Goal: Transaction & Acquisition: Purchase product/service

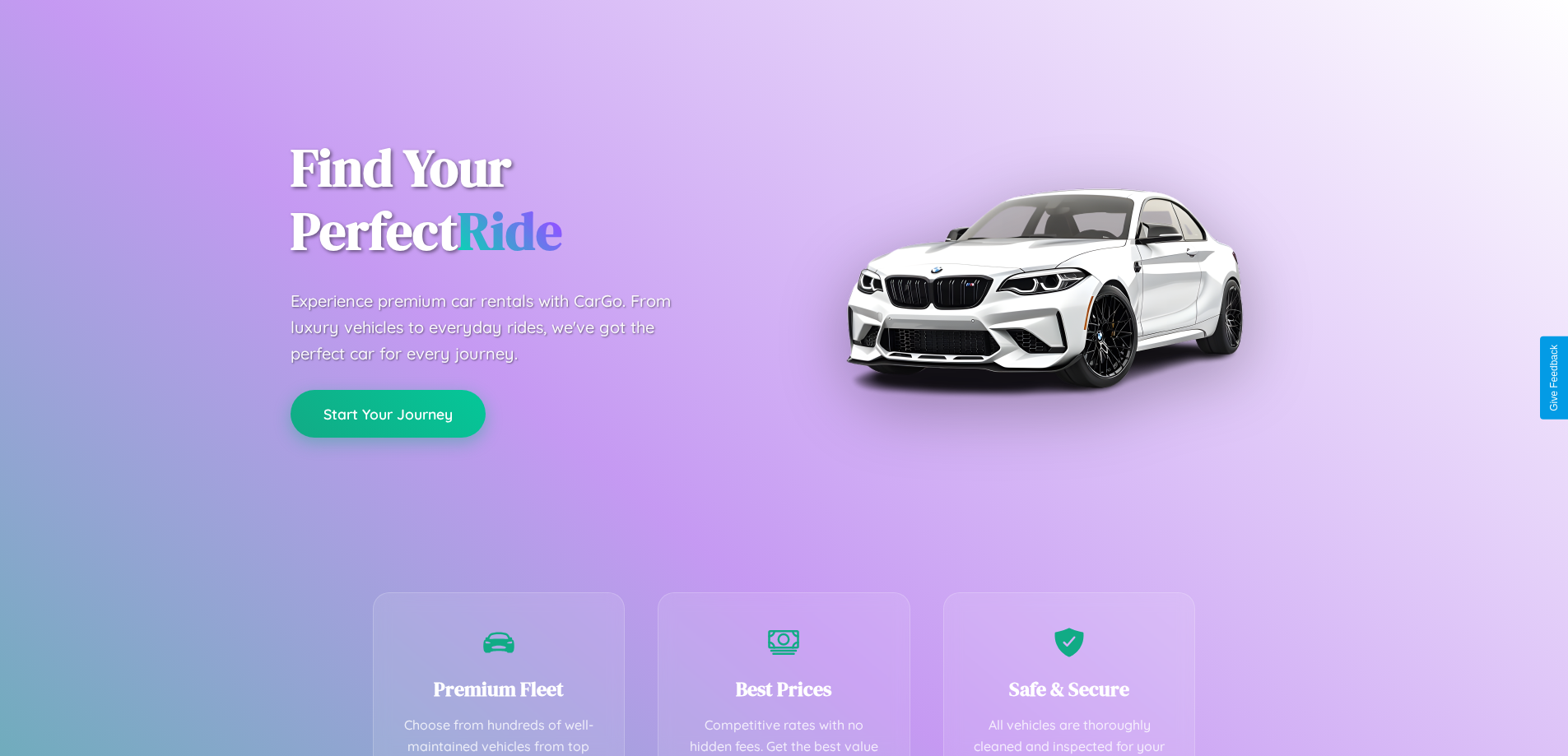
click at [388, 414] on button "Start Your Journey" at bounding box center [388, 414] width 195 height 48
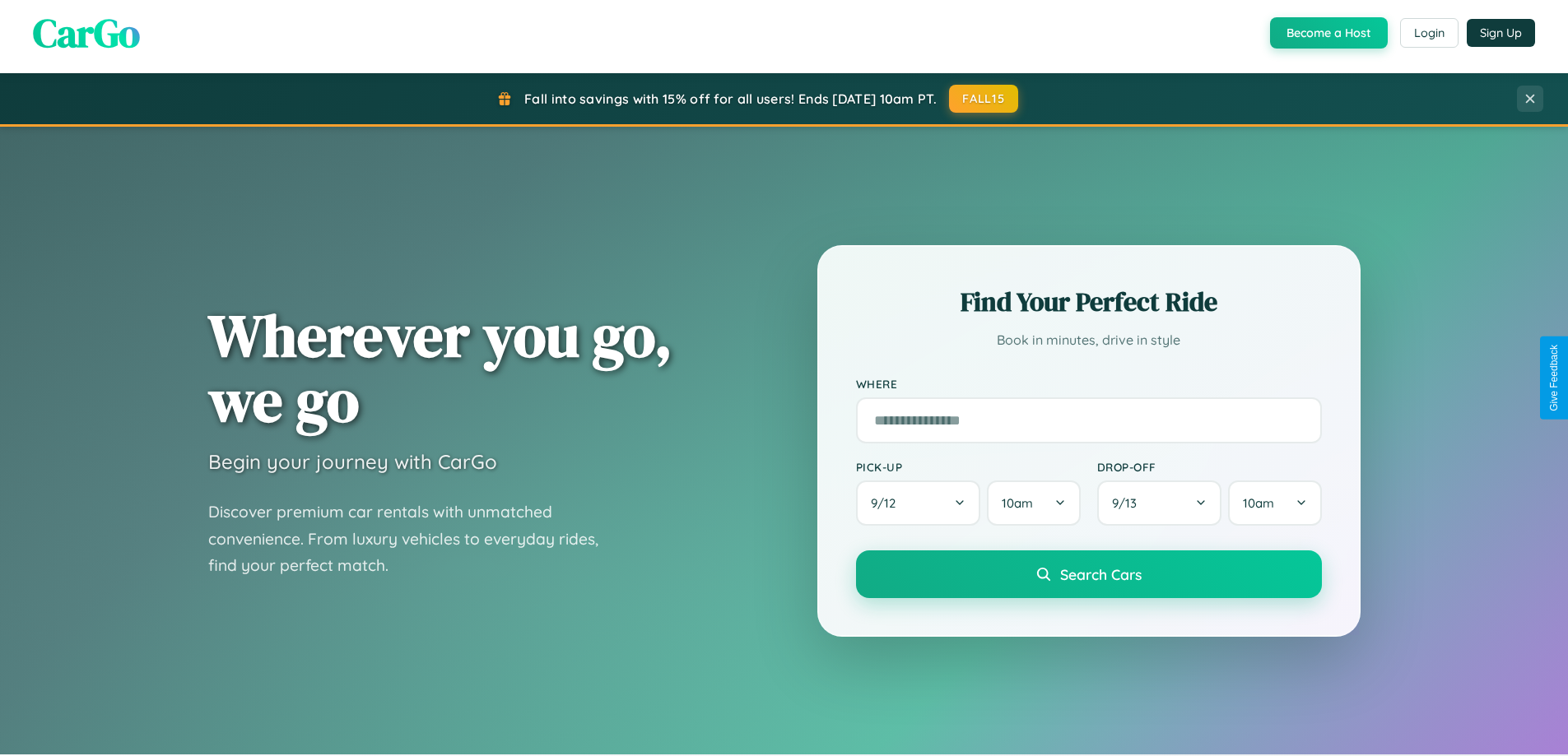
scroll to position [709, 0]
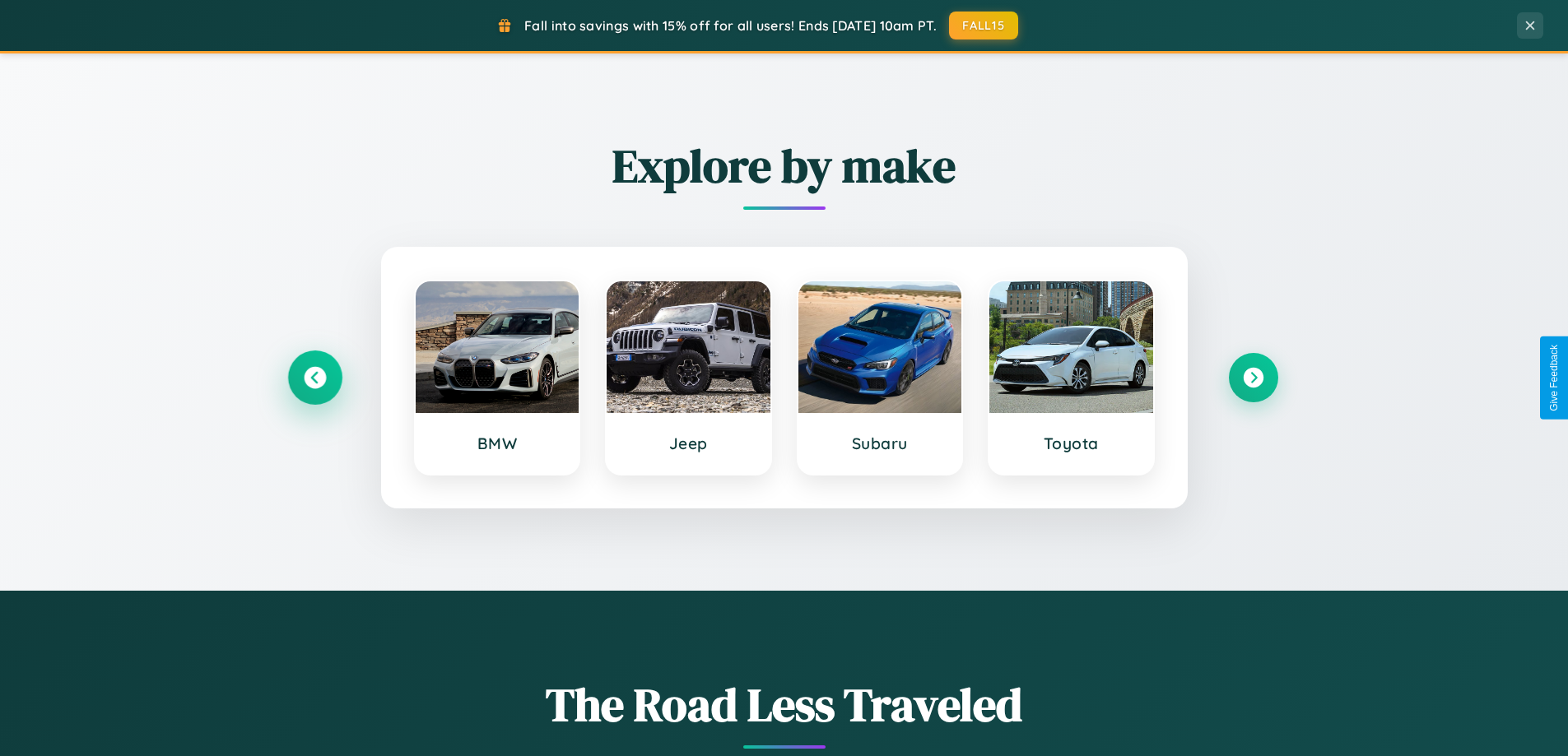
click at [315, 378] on icon at bounding box center [315, 377] width 22 height 22
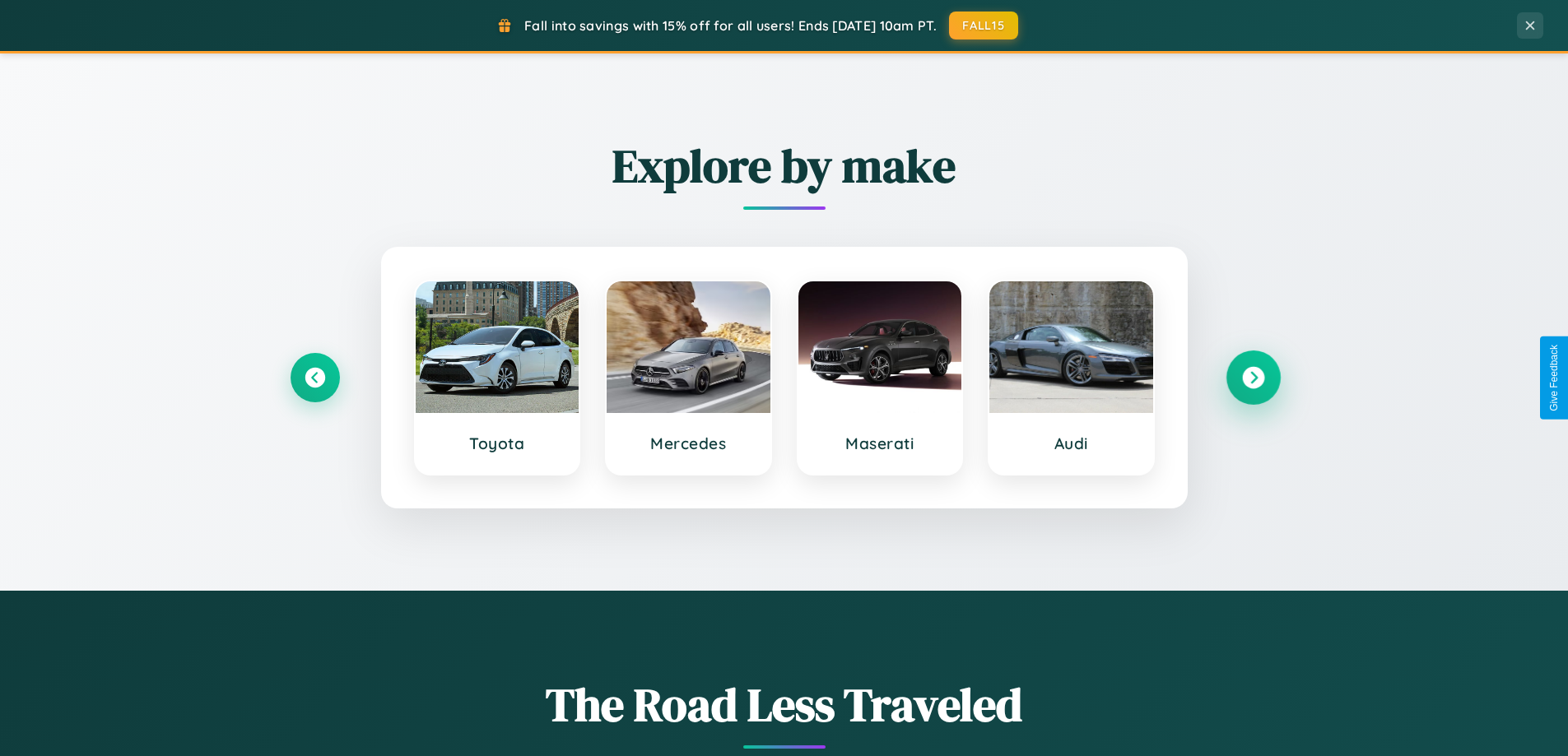
click at [1252, 378] on icon at bounding box center [1252, 377] width 22 height 22
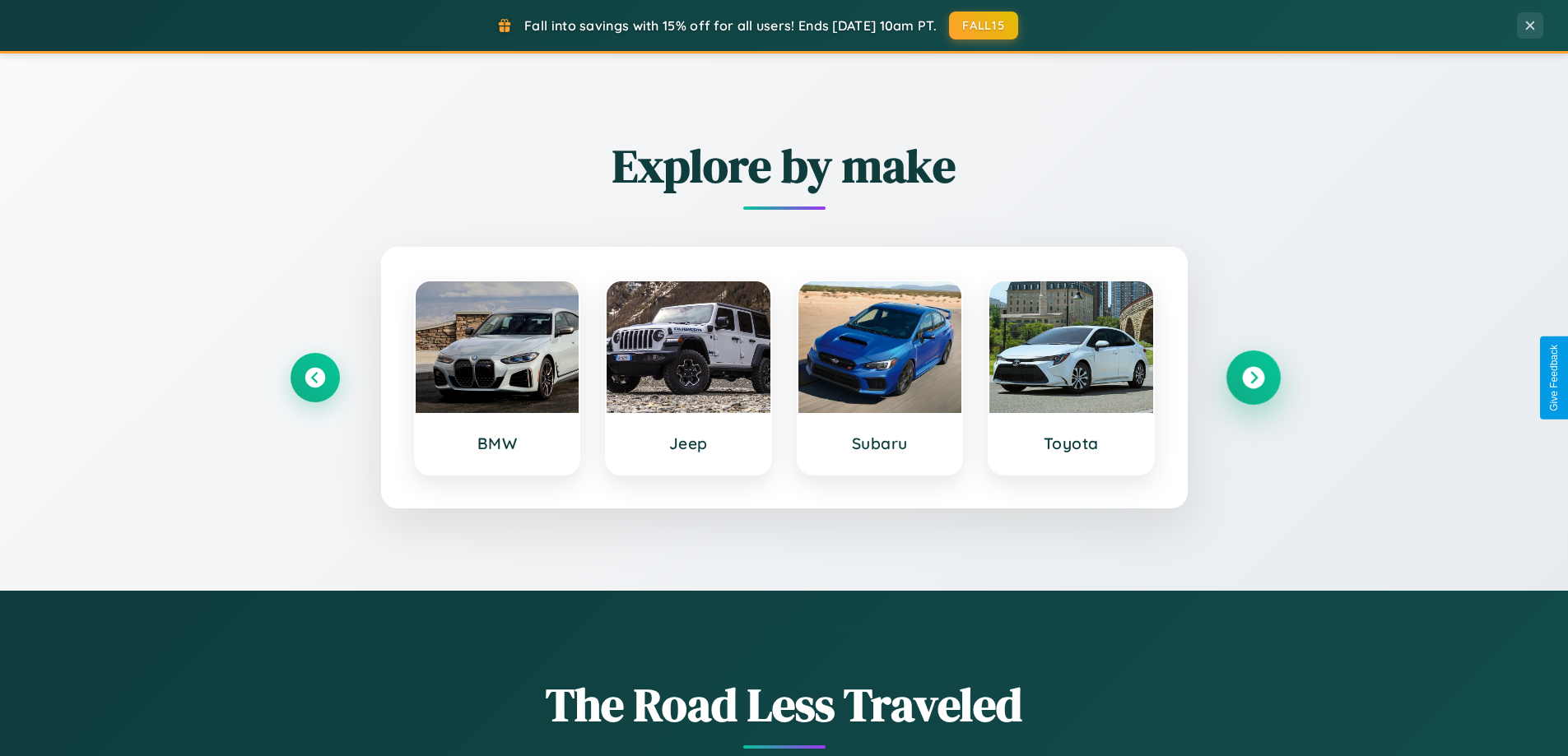
scroll to position [1132, 0]
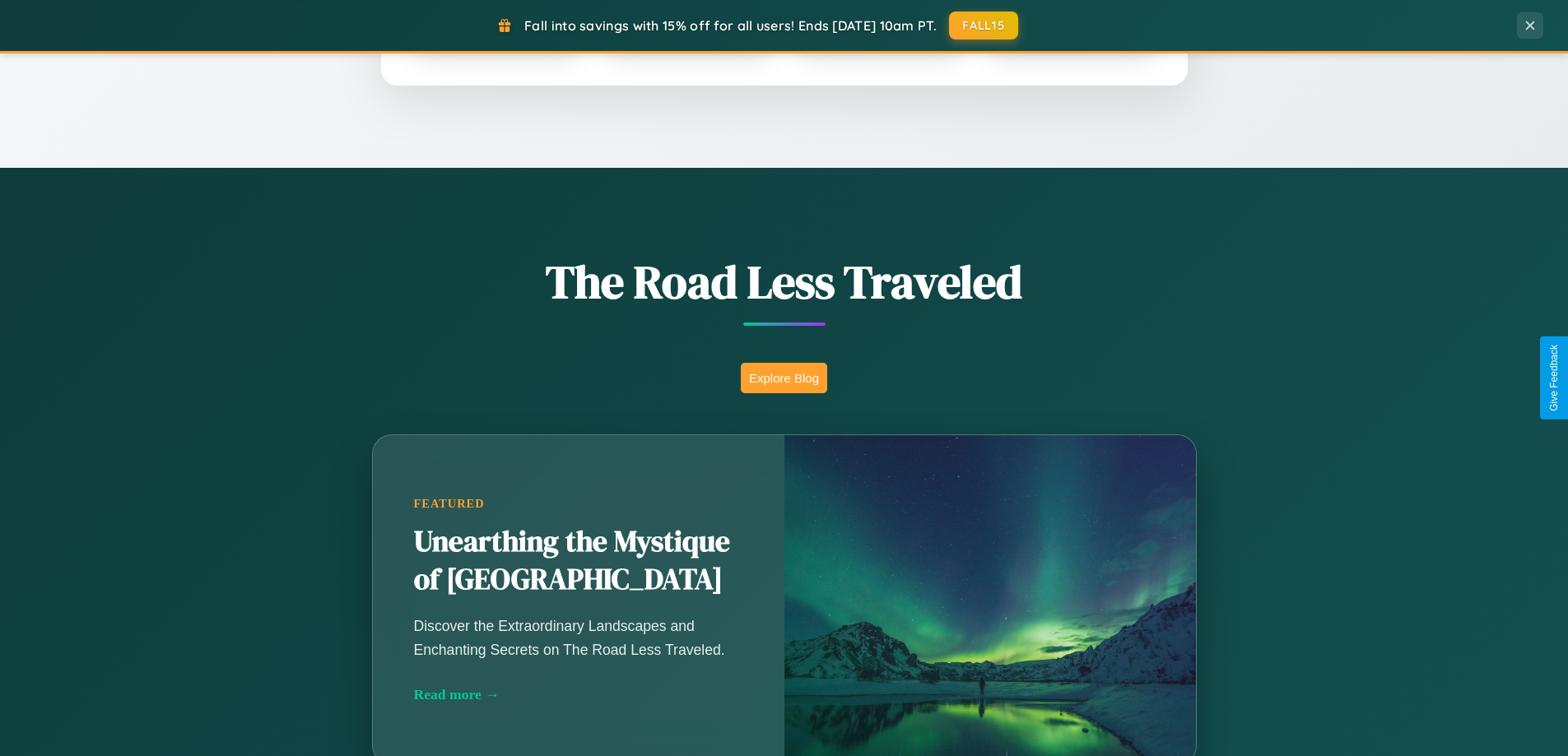
click at [784, 378] on button "Explore Blog" at bounding box center [784, 378] width 86 height 31
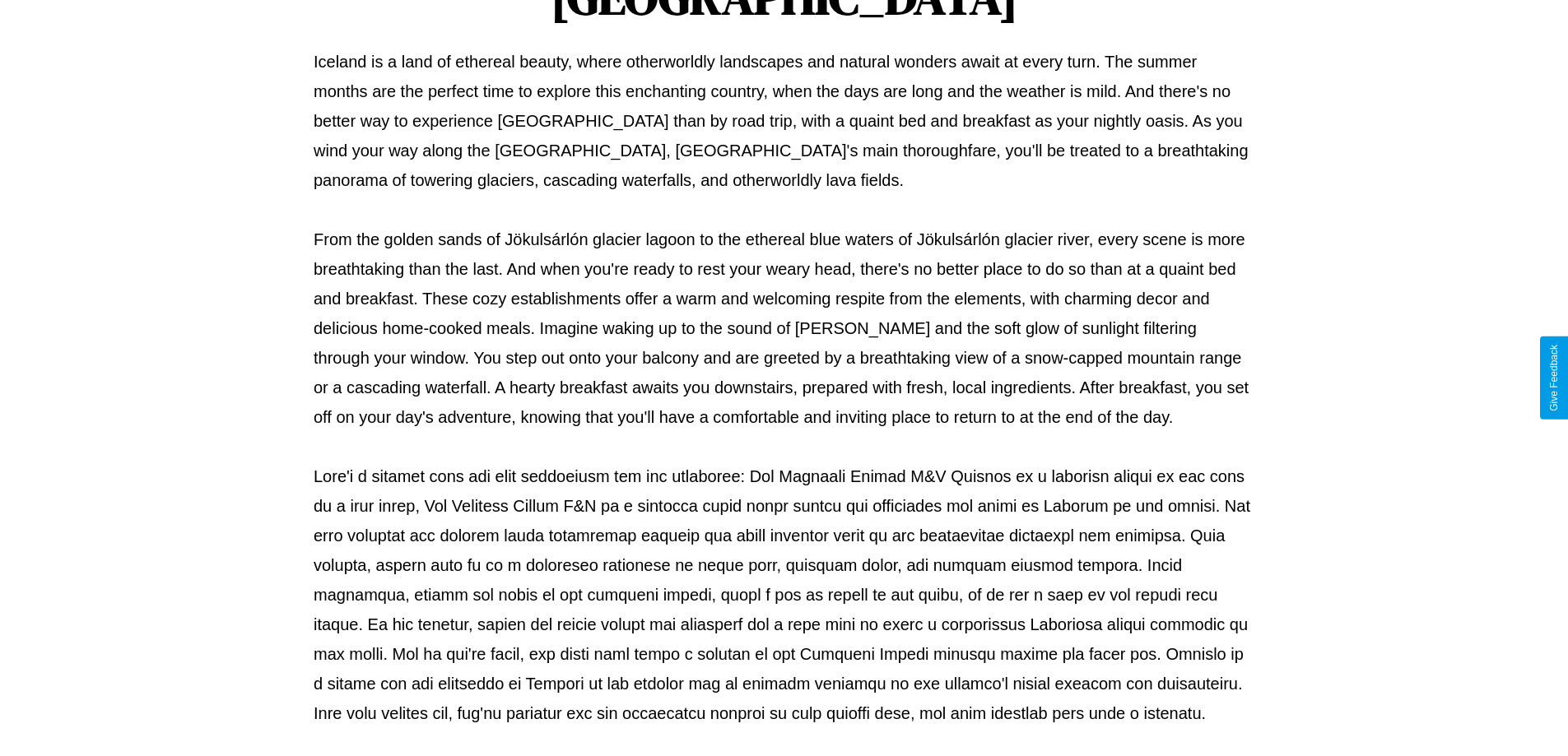
scroll to position [532, 0]
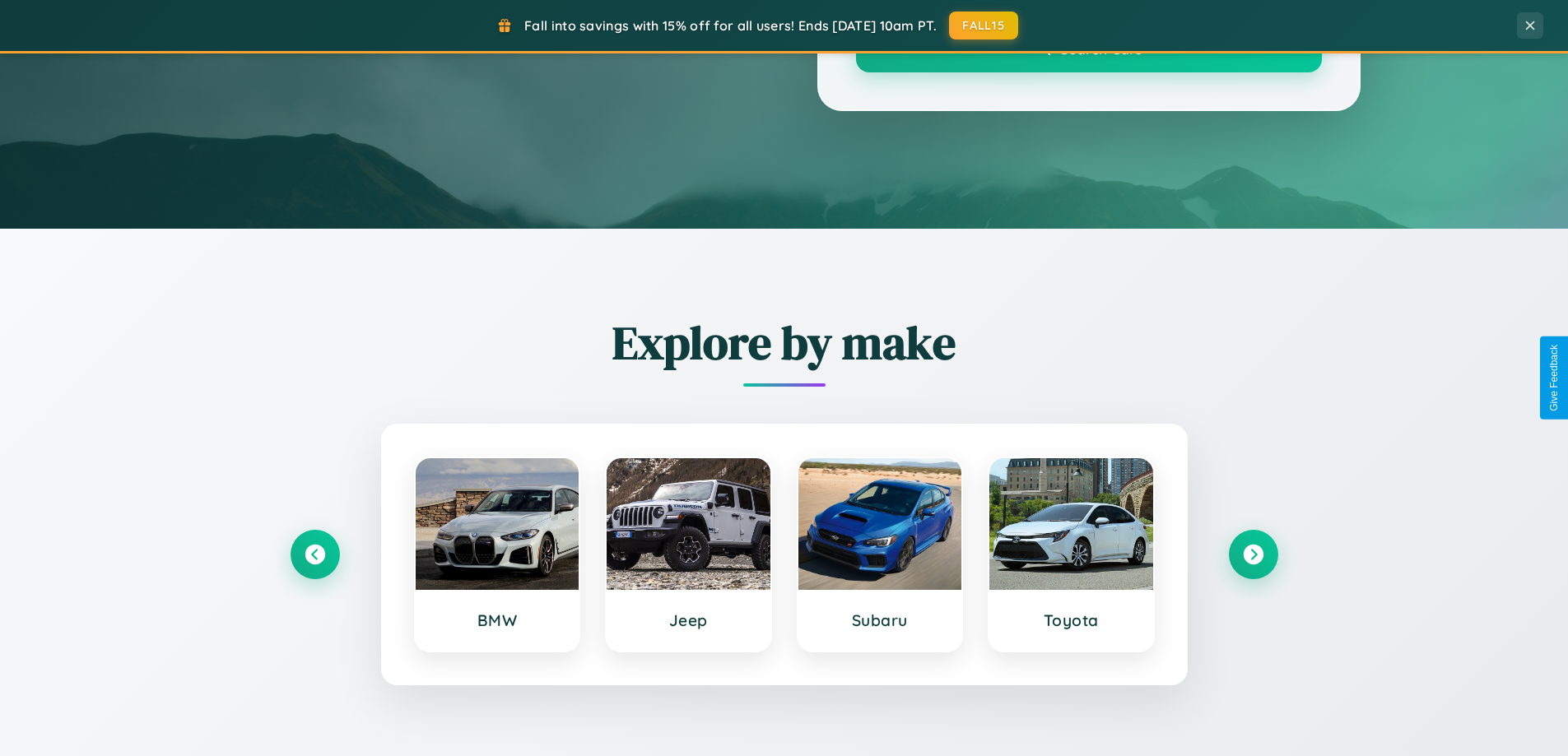
scroll to position [1132, 0]
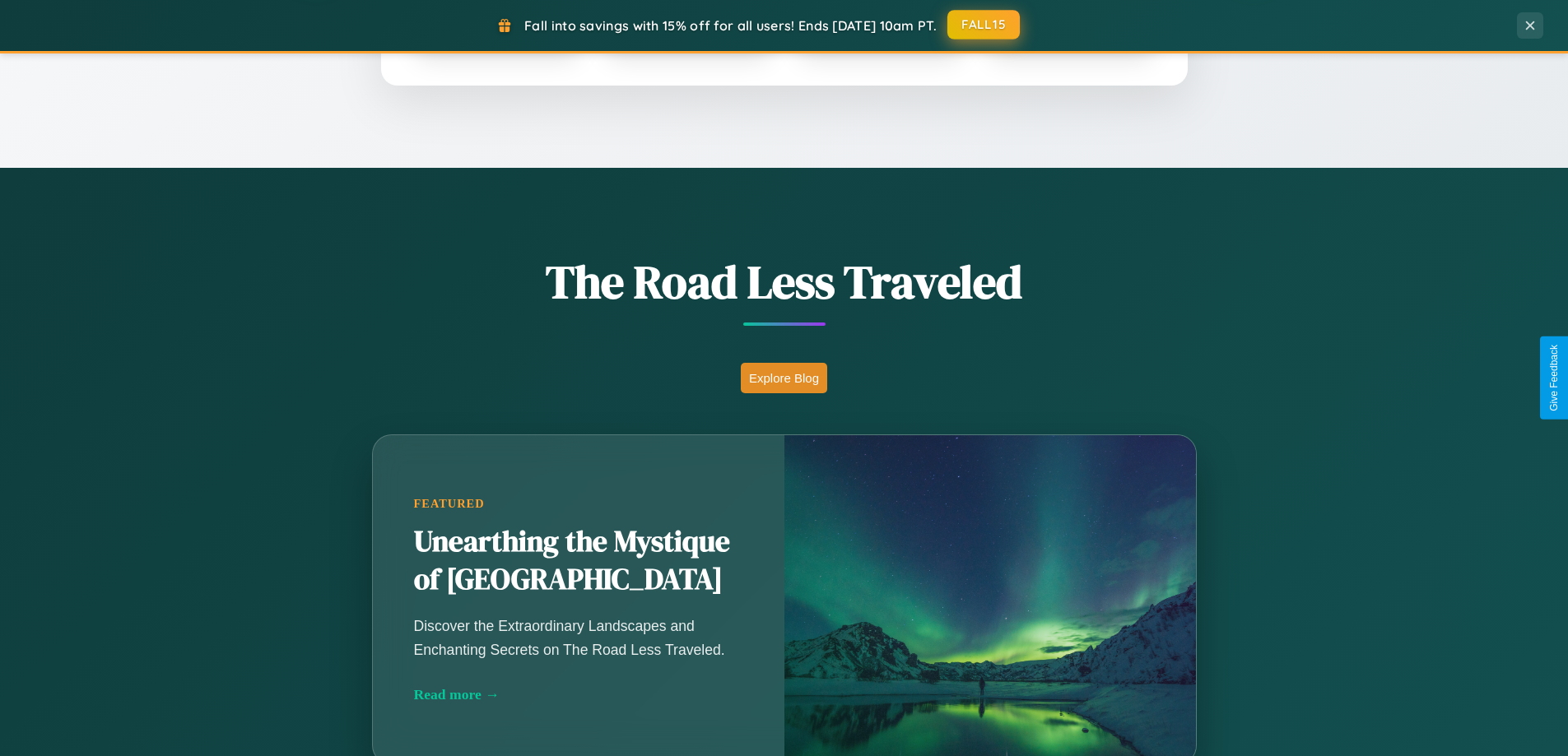
click at [985, 25] on button "FALL15" at bounding box center [984, 25] width 72 height 30
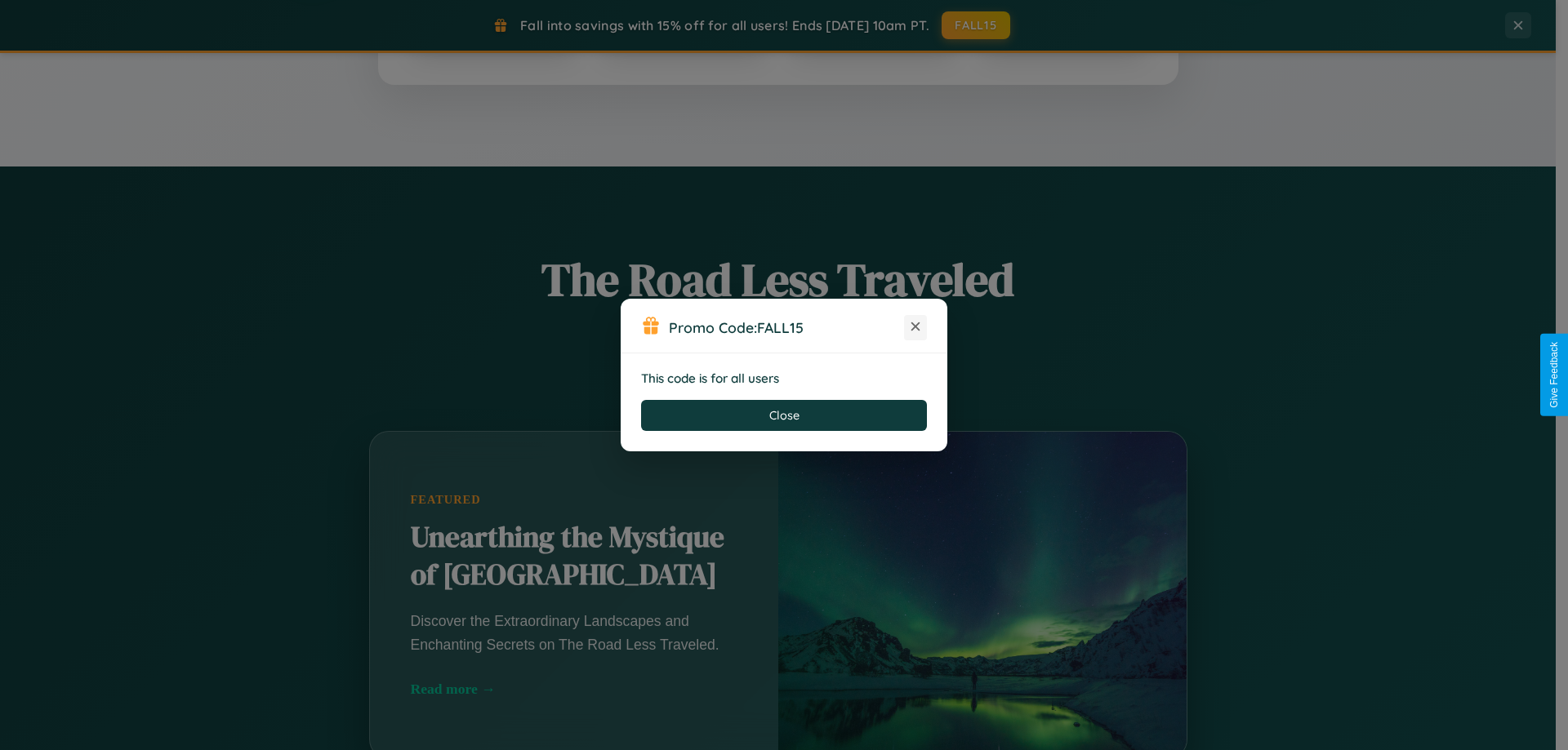
click at [916, 327] on icon at bounding box center [915, 326] width 17 height 17
